Goal: Go to known website: Access a specific website the user already knows

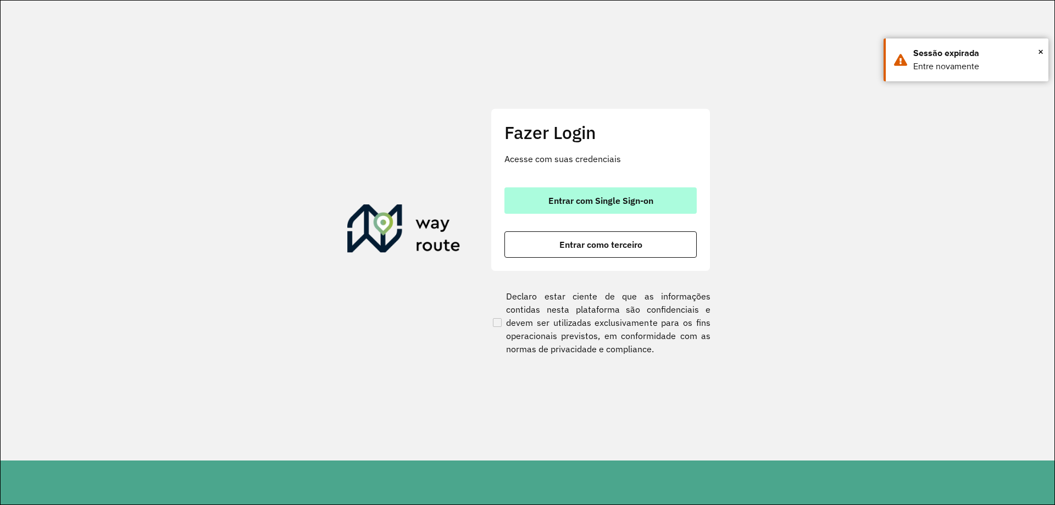
click at [561, 204] on span "Entrar com Single Sign-on" at bounding box center [600, 200] width 105 height 9
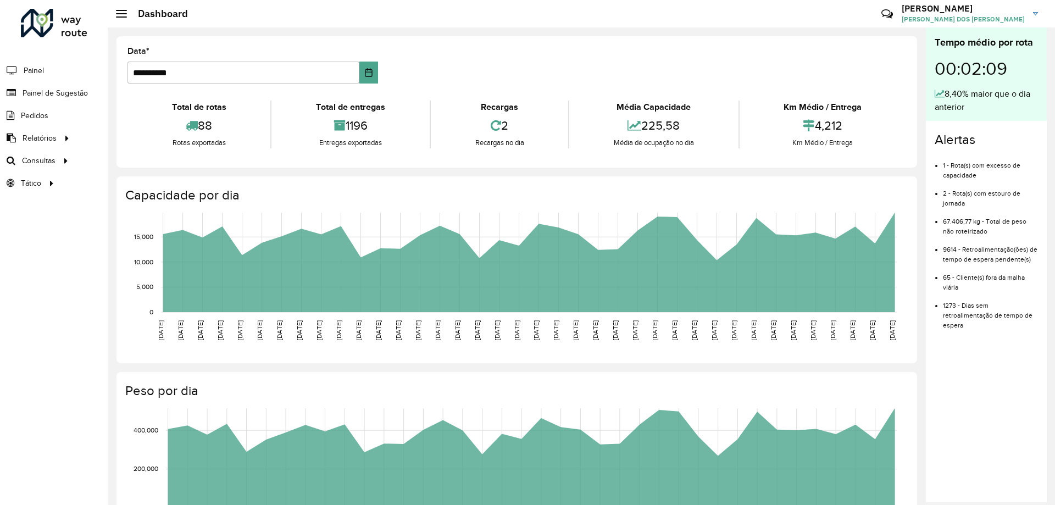
click at [471, 71] on formly-group "**********" at bounding box center [517, 69] width 792 height 45
